Goal: Information Seeking & Learning: Learn about a topic

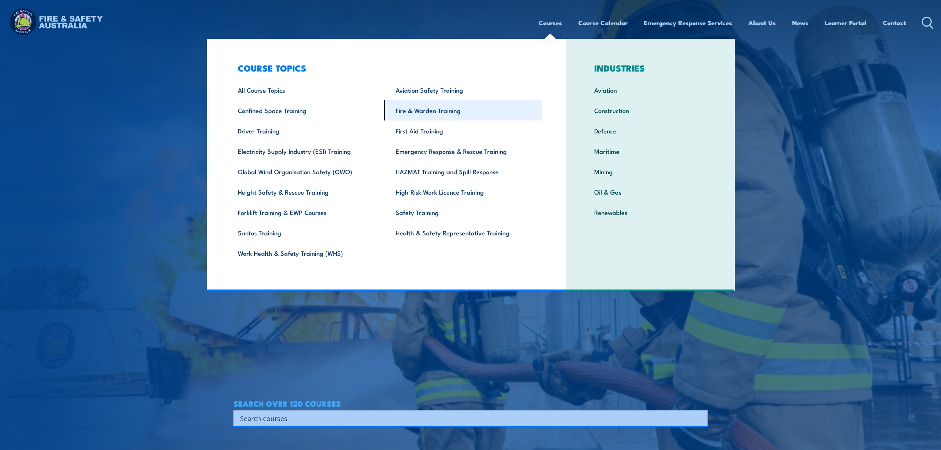
click at [478, 110] on link "Fire & Warden Training" at bounding box center [463, 110] width 158 height 20
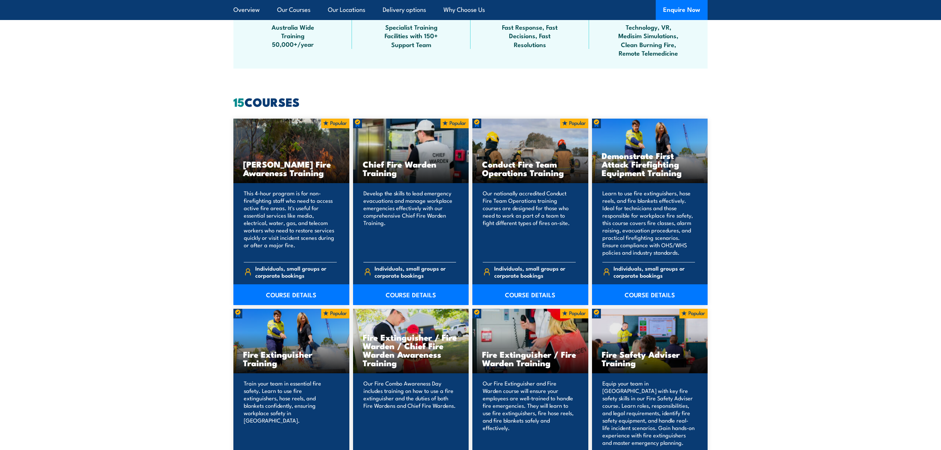
scroll to position [543, 0]
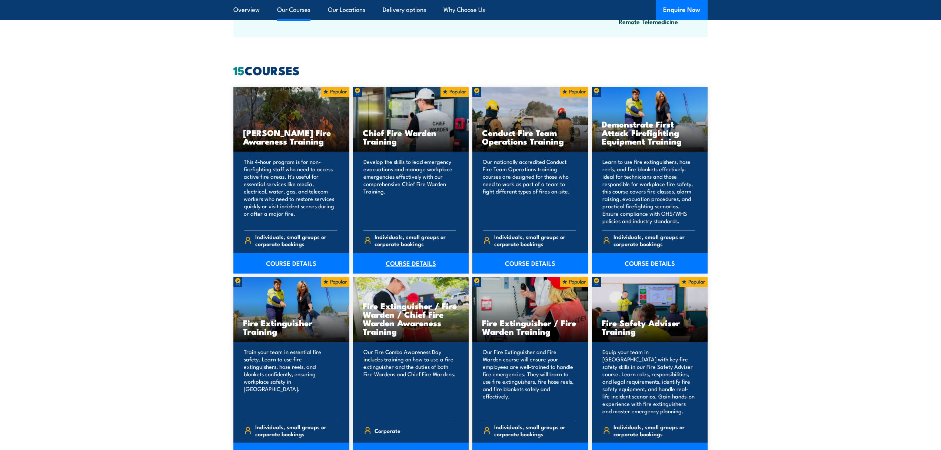
click at [428, 256] on link "COURSE DETAILS" at bounding box center [411, 263] width 116 height 21
